Goal: Task Accomplishment & Management: Manage account settings

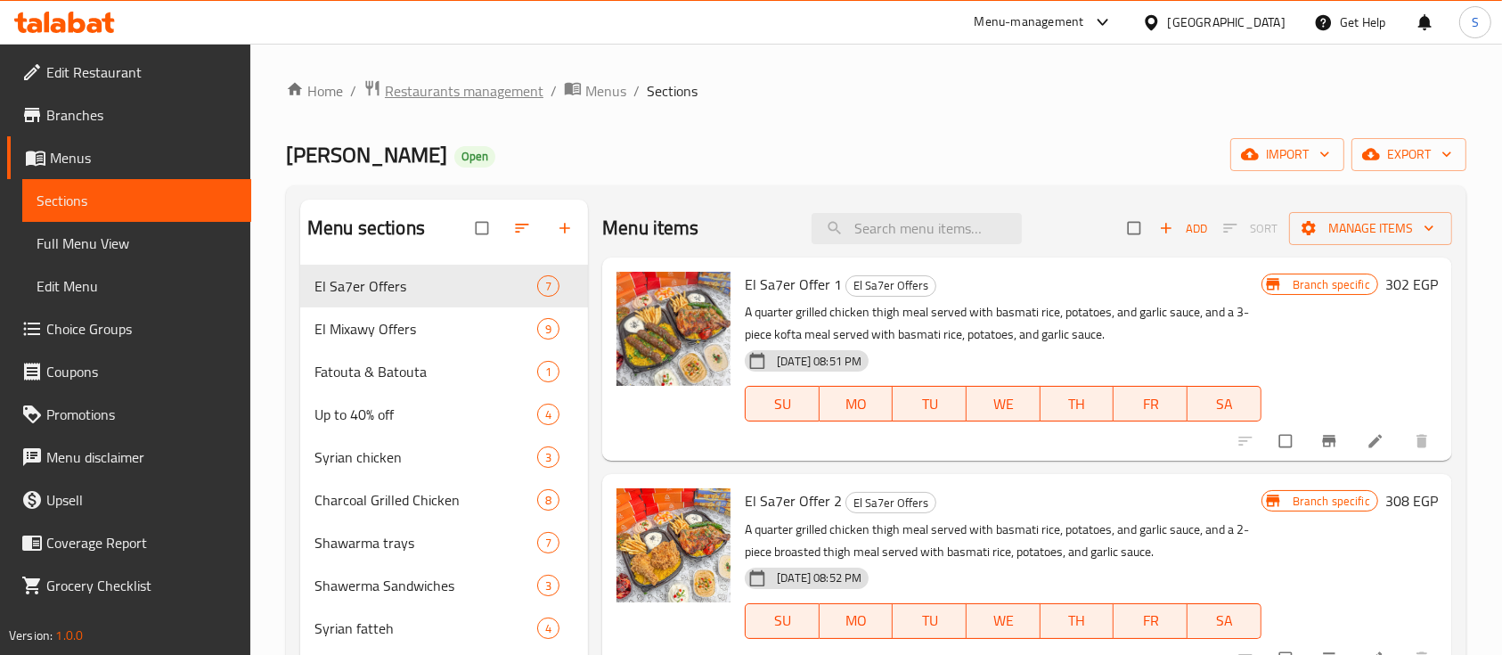
click at [463, 80] on span "Restaurants management" at bounding box center [464, 90] width 159 height 21
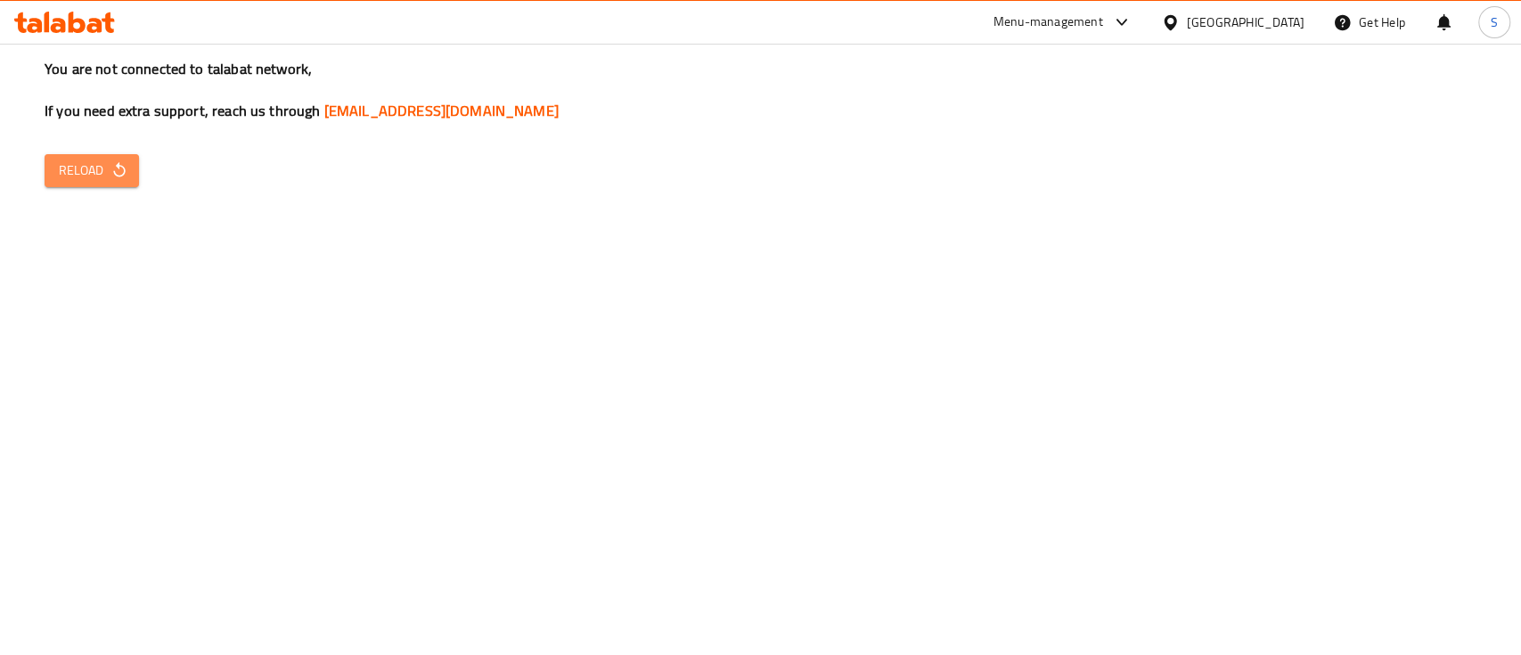
click at [86, 168] on span "Reload" at bounding box center [92, 170] width 66 height 22
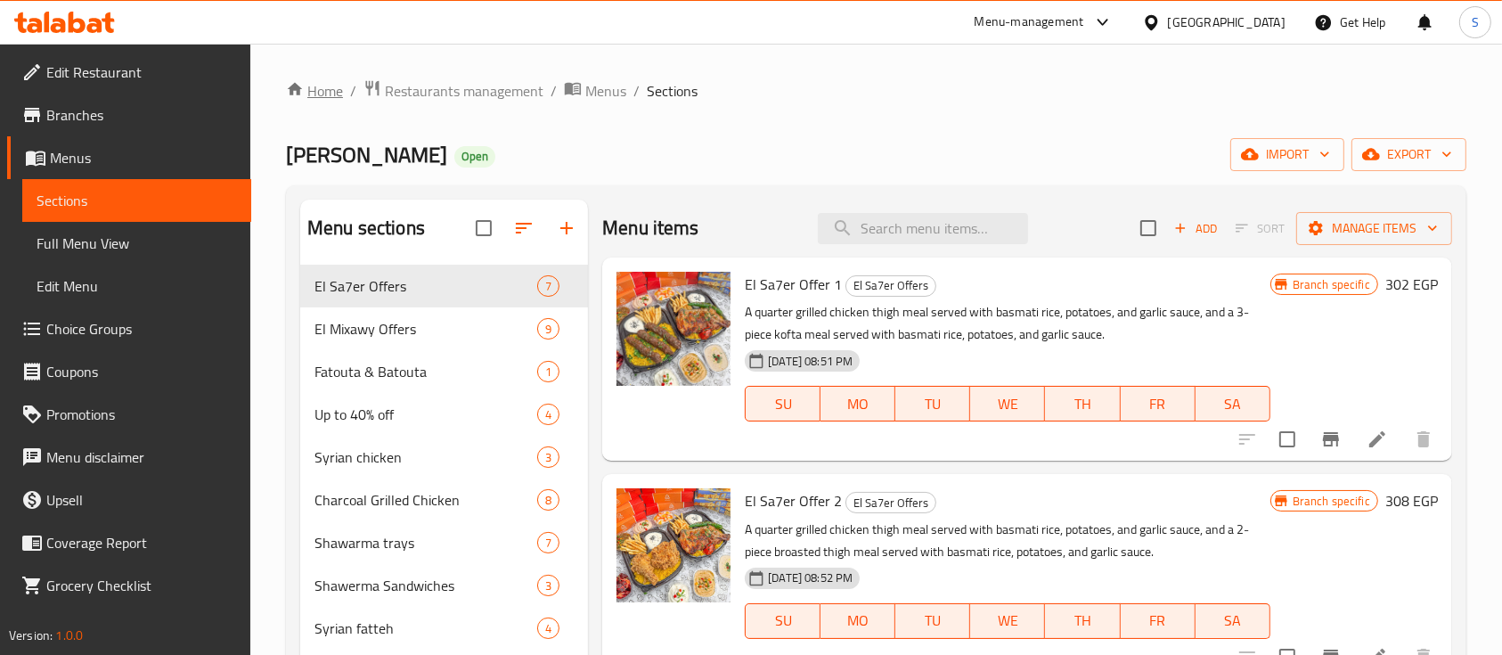
click at [331, 87] on link "Home" at bounding box center [314, 90] width 57 height 21
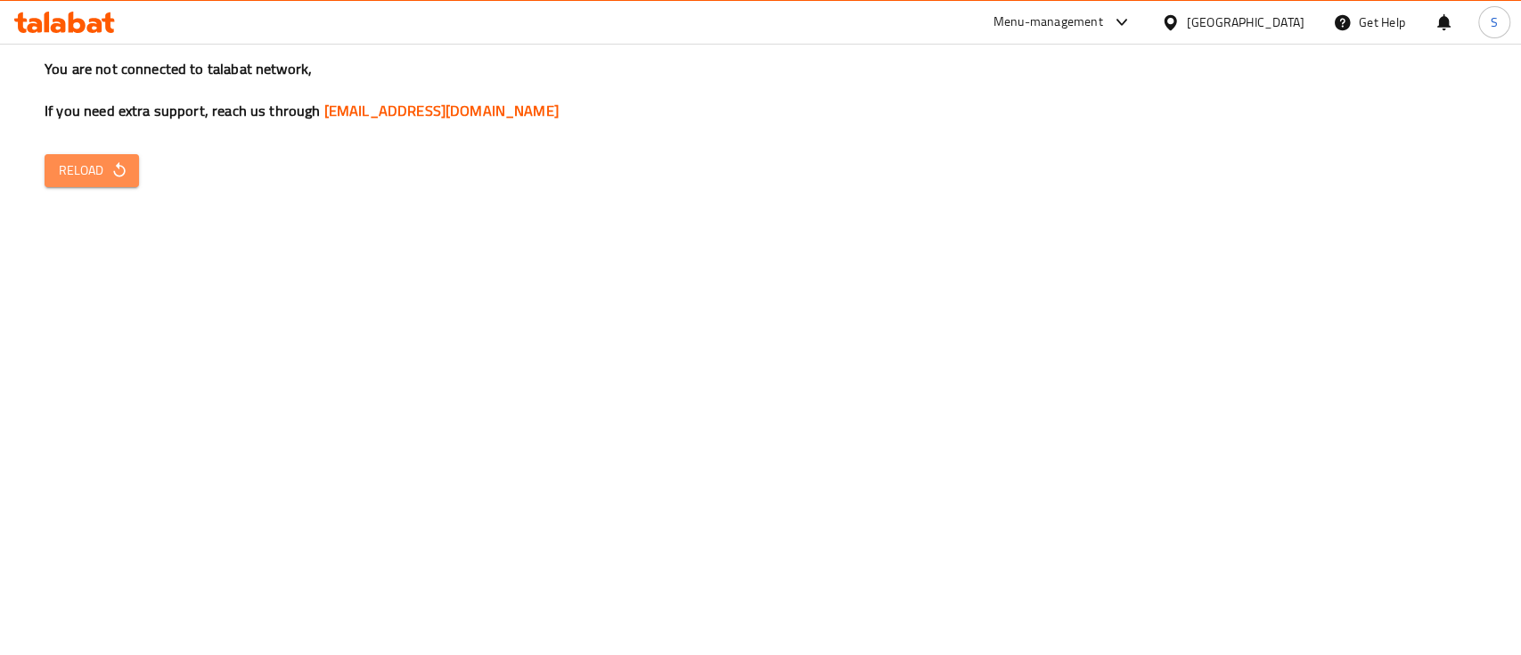
click at [86, 168] on span "Reload" at bounding box center [92, 170] width 66 height 22
click at [110, 173] on icon "button" at bounding box center [119, 170] width 18 height 18
